Goal: Check status

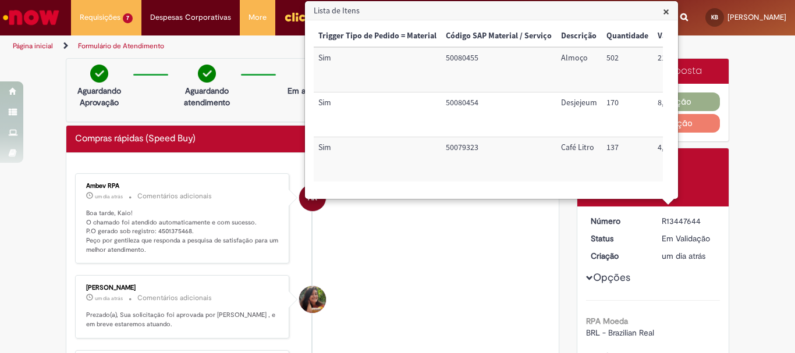
scroll to position [0, 229]
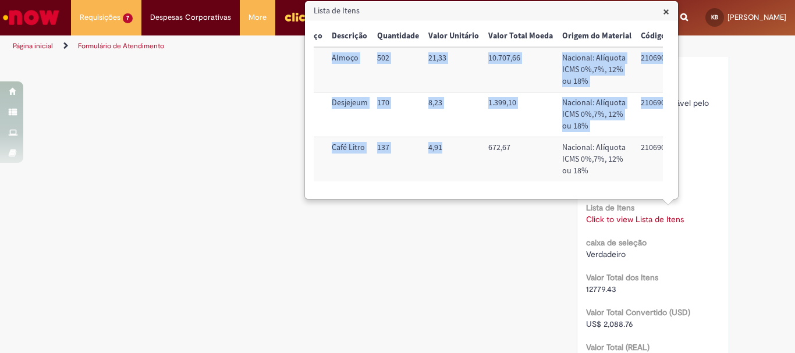
drag, startPoint x: 330, startPoint y: 59, endPoint x: 453, endPoint y: 148, distance: 151.4
click at [453, 148] on tbody "Sim 50080455 Almoço 502 21,33 10.707,66 Nacional: Alíquota ICMS 0%,7%, 12% ou 1…" at bounding box center [498, 114] width 829 height 134
copy tbody "Almoço 502 21,33 10.707,66 Nacional: Alíquota ICMS 0%,7%, 12% ou 18% 21069090 7…"
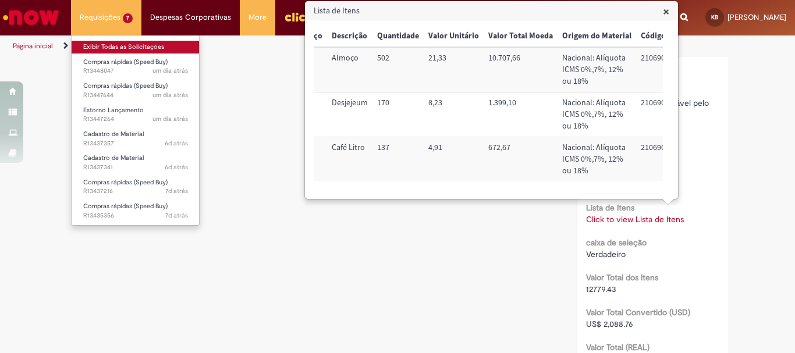
click at [118, 52] on link "Exibir Todas as Solicitações" at bounding box center [136, 47] width 128 height 13
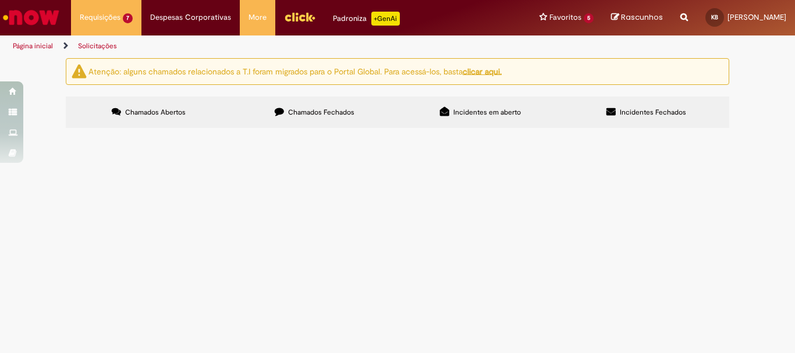
click at [292, 113] on span "Chamados Fechados" at bounding box center [321, 112] width 66 height 9
click at [0, 0] on td "Ao ponto Refeições Julho" at bounding box center [0, 0] width 0 height 0
click at [0, 0] on span "Ao ponto Refeições Julho" at bounding box center [0, 0] width 0 height 0
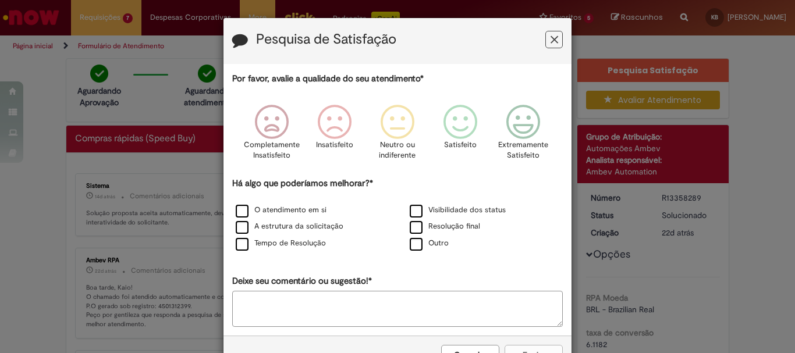
click at [551, 40] on icon "Feedback" at bounding box center [555, 40] width 8 height 12
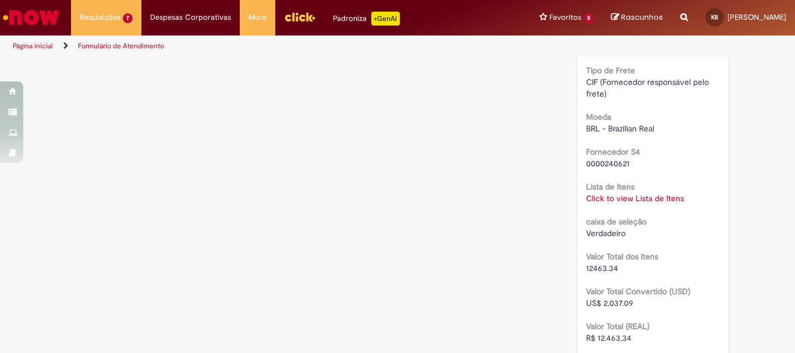
scroll to position [1054, 0]
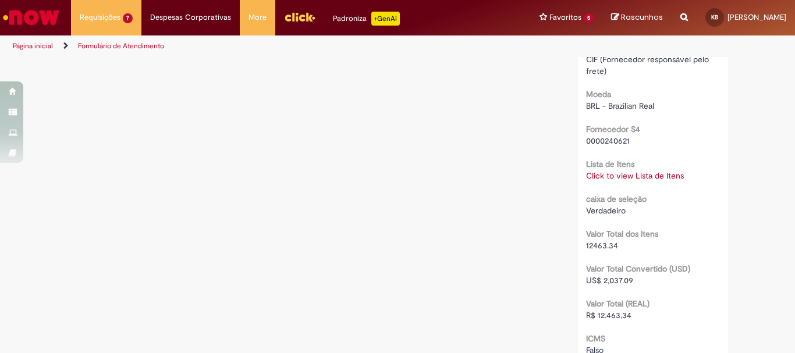
click at [667, 176] on link "Click to view Lista de Itens" at bounding box center [635, 176] width 98 height 10
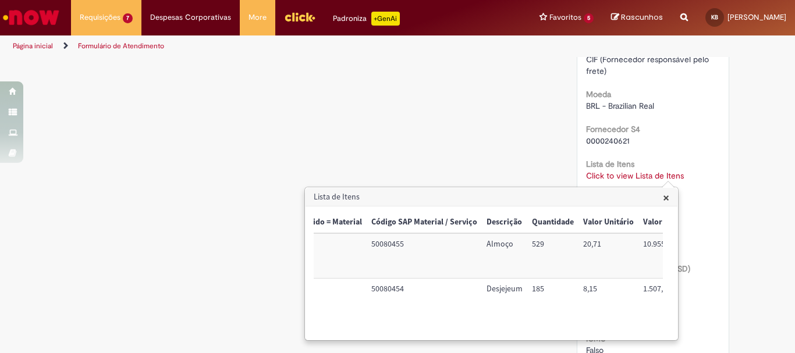
scroll to position [0, 92]
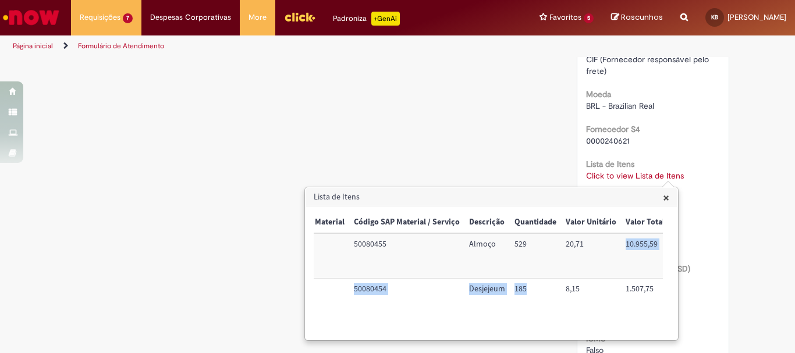
drag, startPoint x: 557, startPoint y: 288, endPoint x: 582, endPoint y: 259, distance: 38.3
click at [582, 259] on tbody "Sim 50080455 Almoço 529 20,71 10.955,59 Nacional: Alíquota ICMS 0%,7%, 12% ou 1…" at bounding box center [636, 278] width 829 height 90
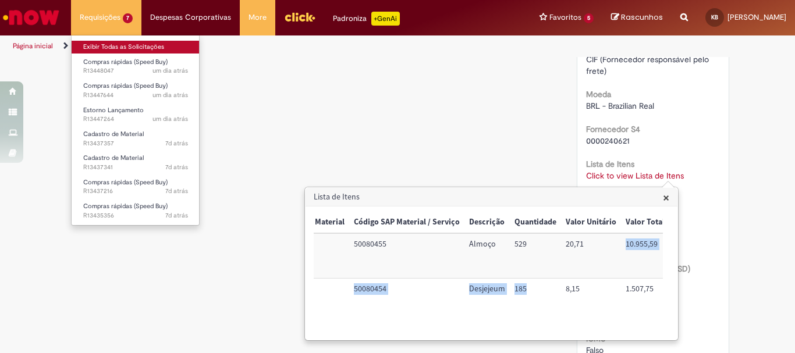
click at [98, 44] on link "Exibir Todas as Solicitações" at bounding box center [136, 47] width 128 height 13
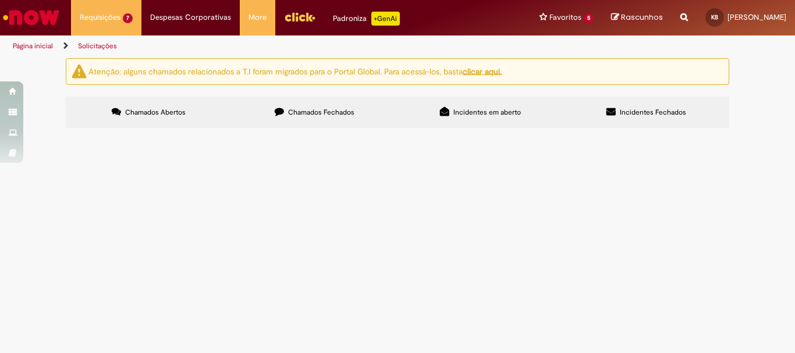
click at [36, 59] on div "Atenção: alguns chamados relacionados a T.I foram migrados para o Portal Global…" at bounding box center [397, 94] width 795 height 73
